Goal: Task Accomplishment & Management: Use online tool/utility

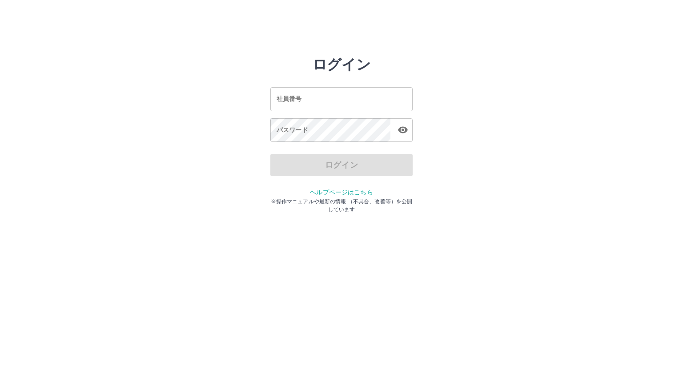
click at [332, 166] on div "ログイン" at bounding box center [341, 165] width 142 height 22
click at [288, 88] on div "社員番号 社員番号" at bounding box center [341, 99] width 142 height 24
type input "*******"
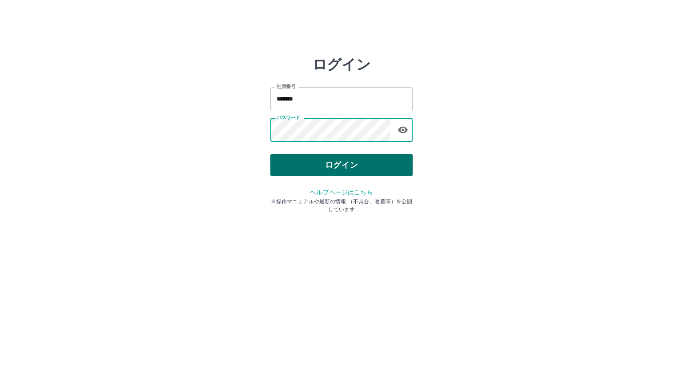
click at [315, 166] on button "ログイン" at bounding box center [341, 165] width 142 height 22
